Goal: Information Seeking & Learning: Learn about a topic

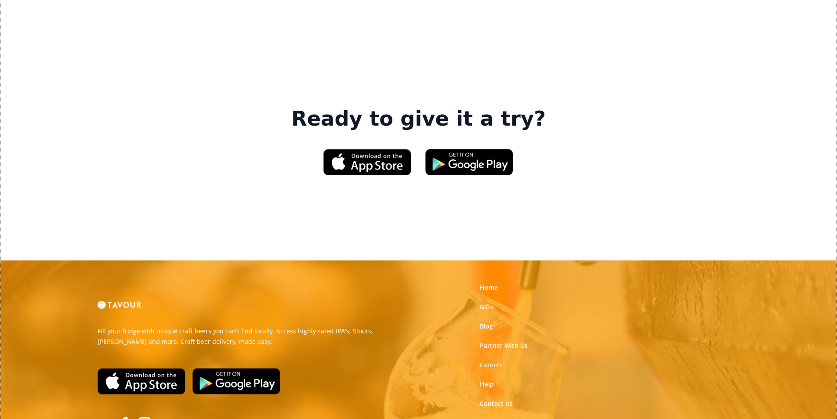
scroll to position [1330, 0]
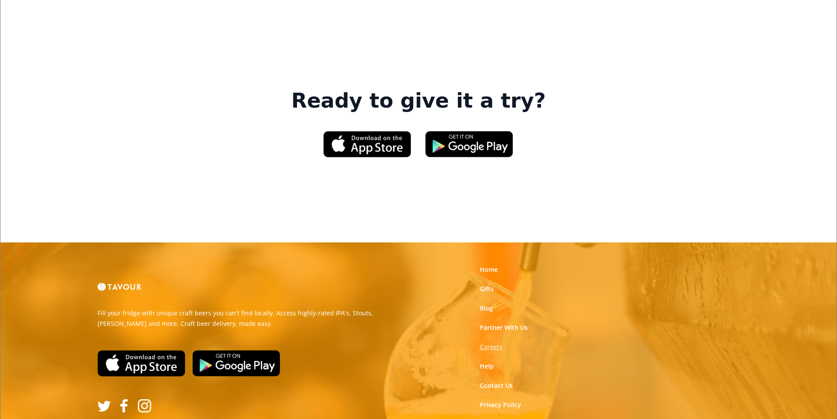
click at [495, 343] on strong "Careers" at bounding box center [491, 347] width 23 height 8
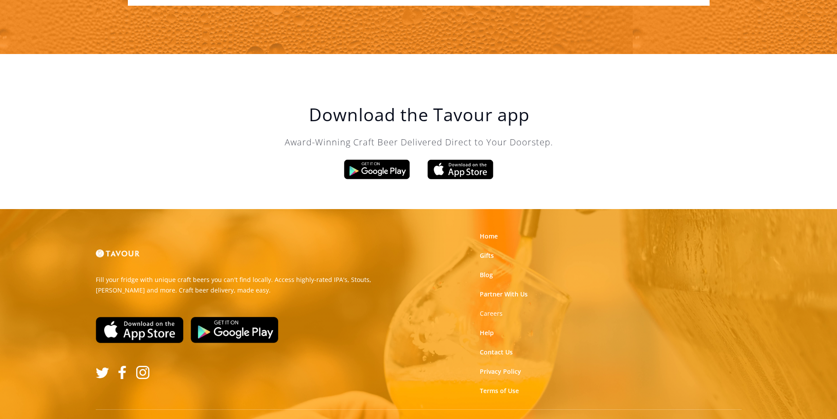
scroll to position [1491, 0]
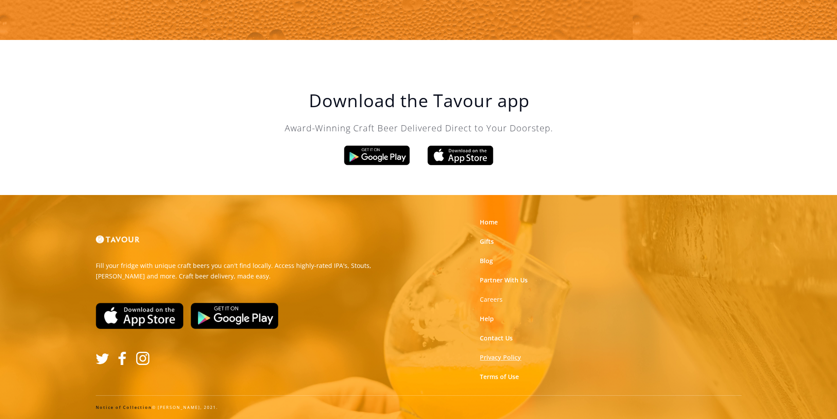
click at [487, 356] on link "Privacy Policy" at bounding box center [500, 357] width 41 height 9
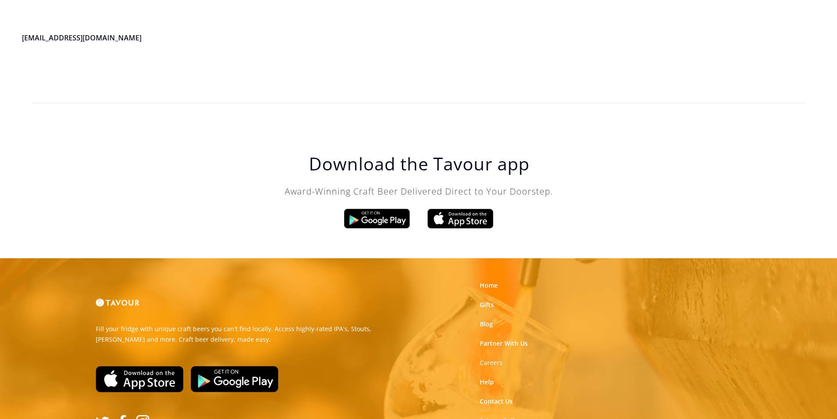
scroll to position [2461, 0]
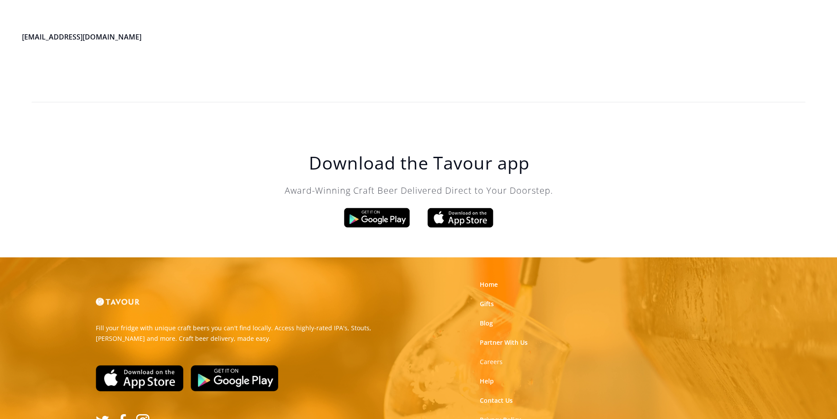
click at [501, 416] on link "Privacy Policy" at bounding box center [500, 420] width 41 height 9
